Goal: Transaction & Acquisition: Purchase product/service

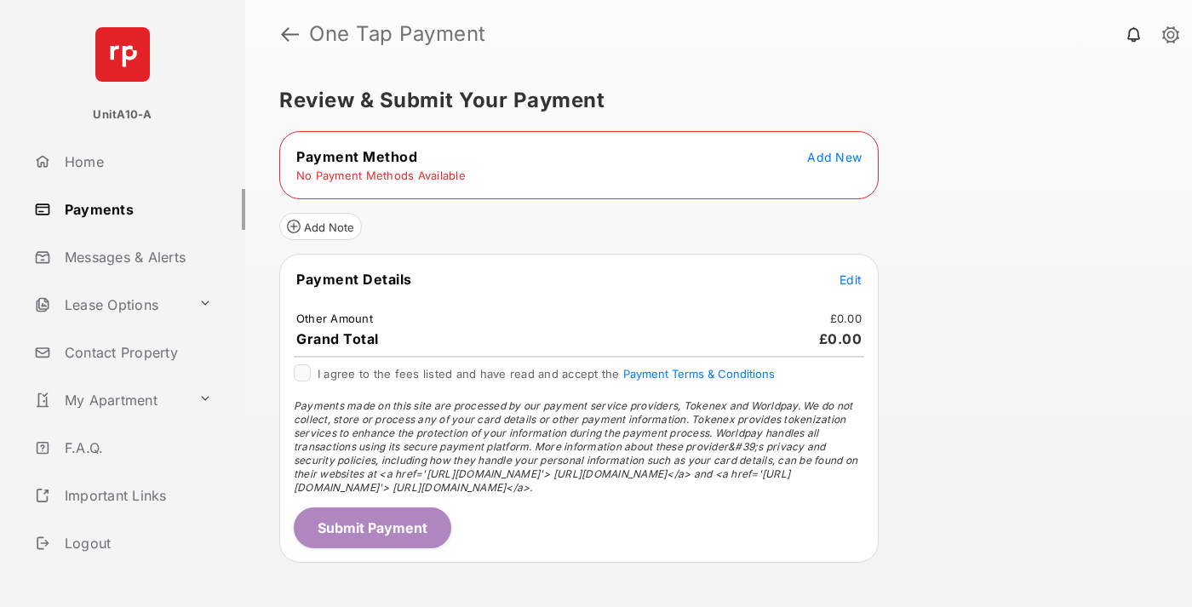
click at [835, 157] on span "Add New" at bounding box center [834, 157] width 55 height 14
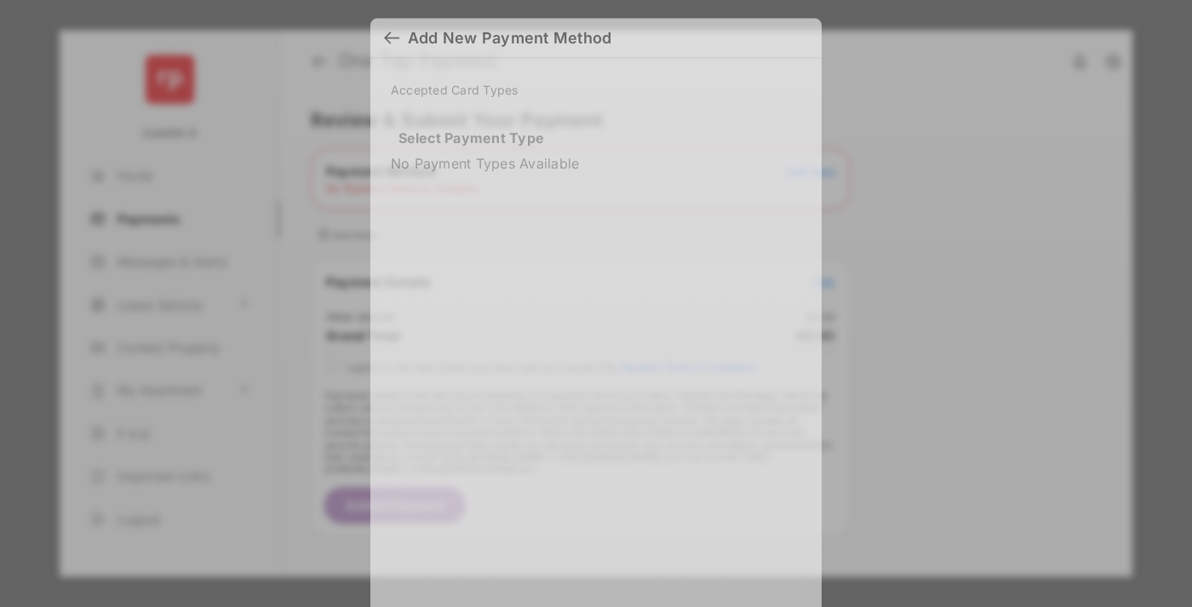
scroll to position [14, 0]
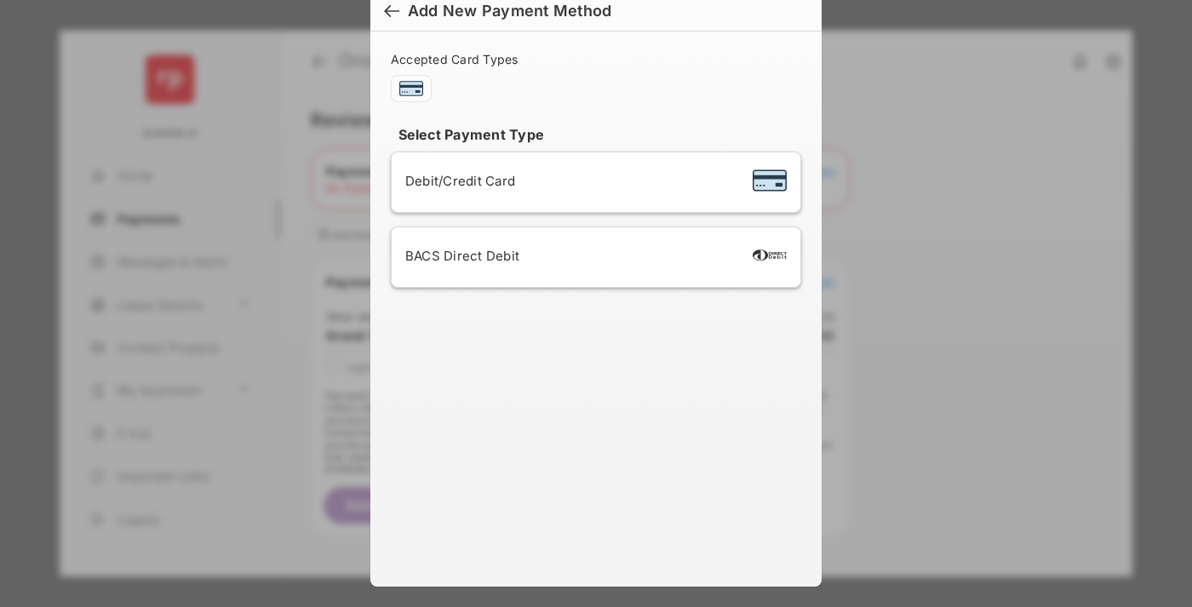
click at [456, 181] on span "Debit/Credit Card" at bounding box center [460, 181] width 110 height 16
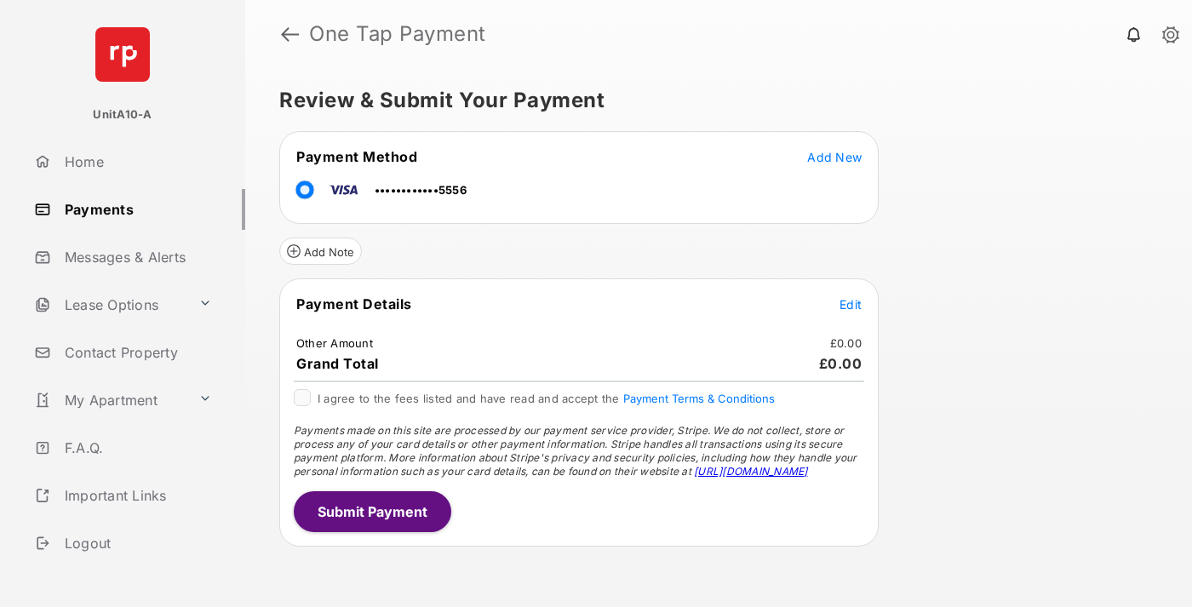
click at [851, 304] on span "Edit" at bounding box center [851, 304] width 22 height 14
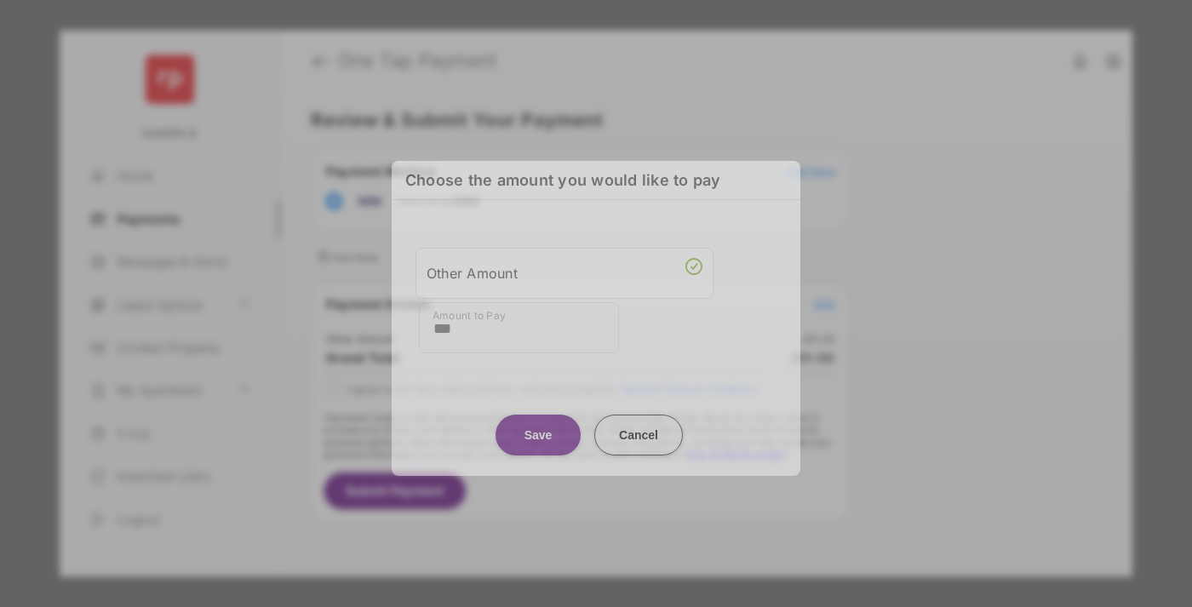
click at [538, 428] on button "Save" at bounding box center [538, 435] width 85 height 41
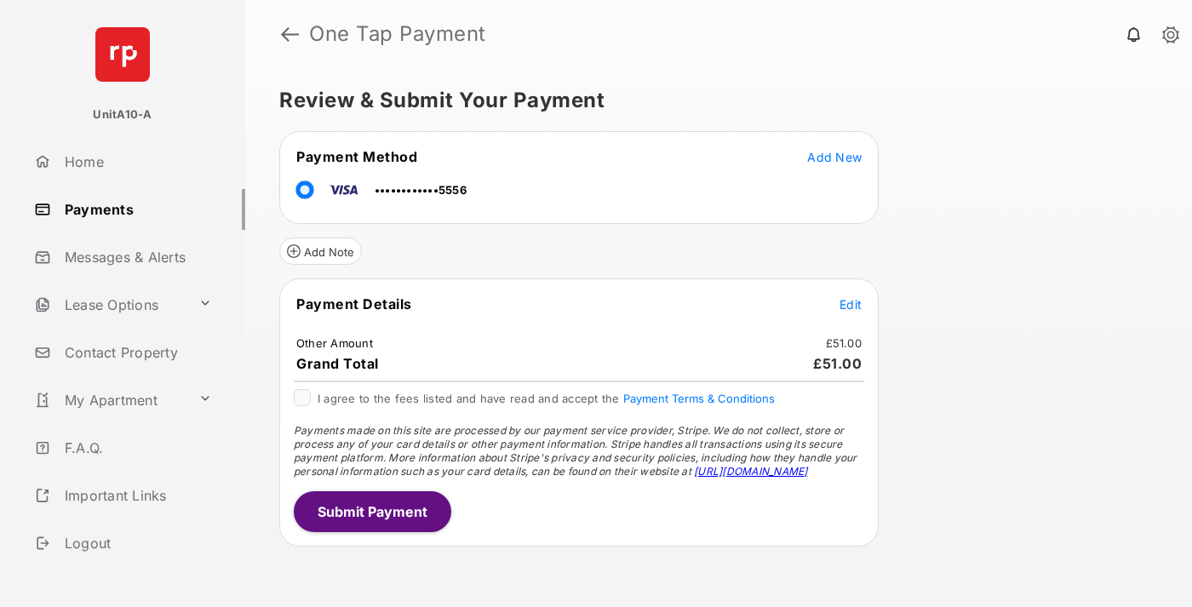
click at [371, 511] on button "Submit Payment" at bounding box center [373, 511] width 158 height 41
